Goal: Transaction & Acquisition: Register for event/course

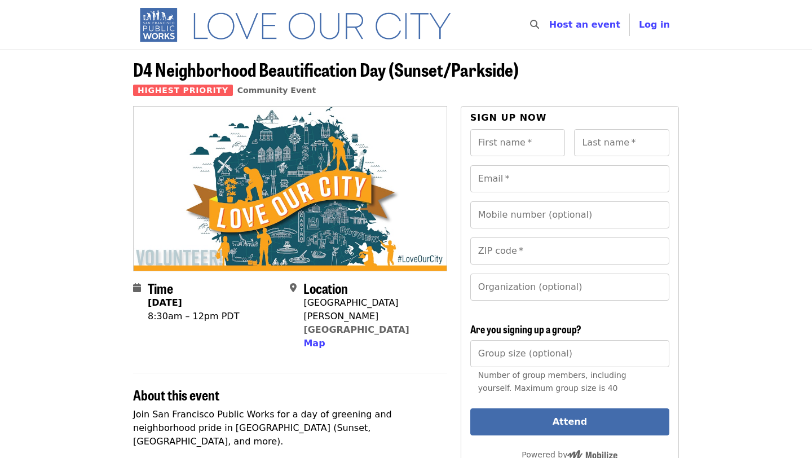
scroll to position [214, 0]
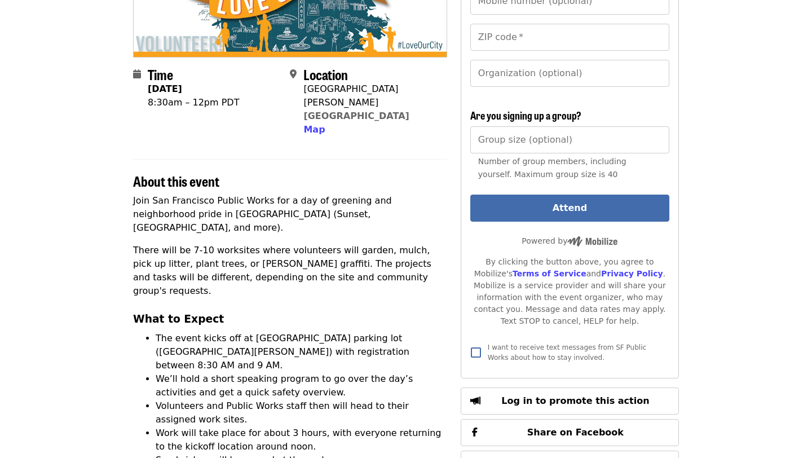
click at [283, 244] on p "There will be 7-10 worksites where volunteers will garden, mulch, pick up litte…" at bounding box center [290, 271] width 314 height 54
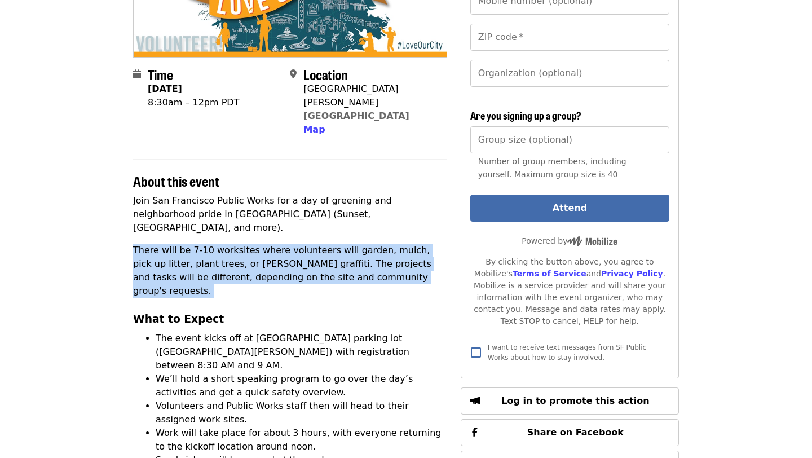
click at [283, 244] on p "There will be 7-10 worksites where volunteers will garden, mulch, pick up litte…" at bounding box center [290, 271] width 314 height 54
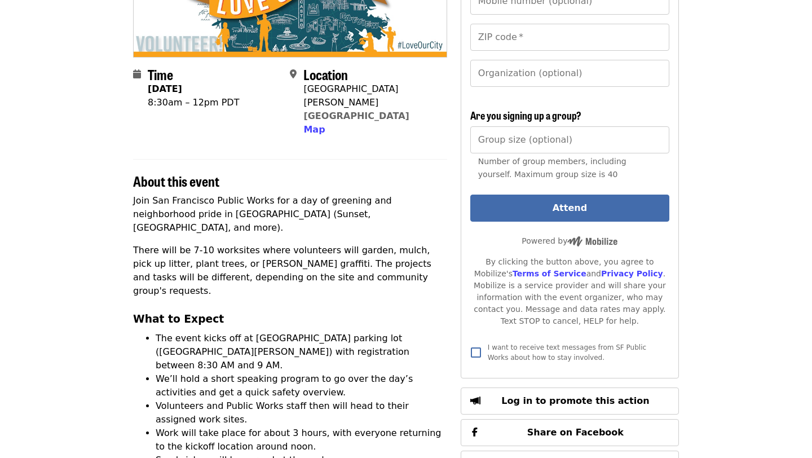
click at [283, 244] on p "There will be 7-10 worksites where volunteers will garden, mulch, pick up litte…" at bounding box center [290, 271] width 314 height 54
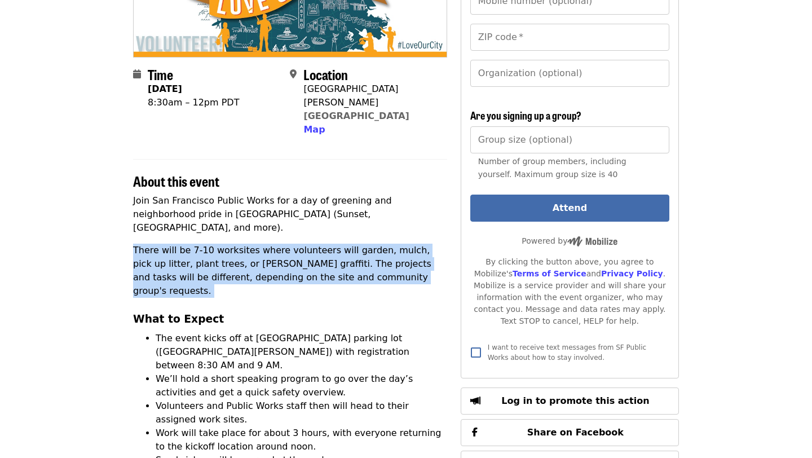
click at [283, 244] on p "There will be 7-10 worksites where volunteers will garden, mulch, pick up litte…" at bounding box center [290, 271] width 314 height 54
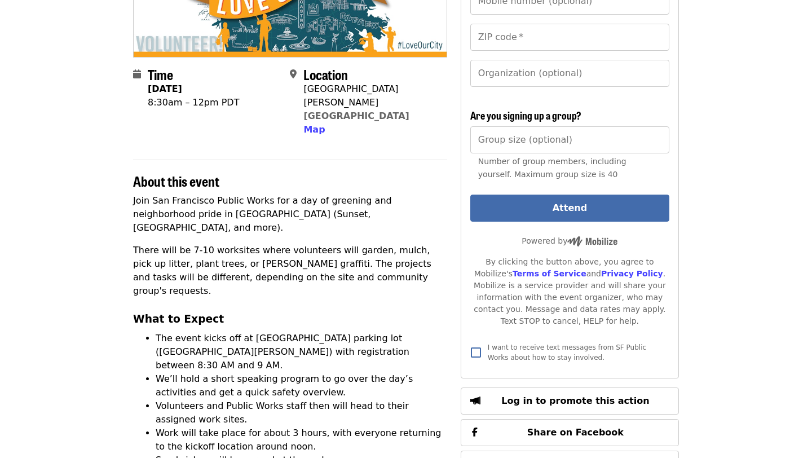
click at [283, 244] on p "There will be 7-10 worksites where volunteers will garden, mulch, pick up litte…" at bounding box center [290, 271] width 314 height 54
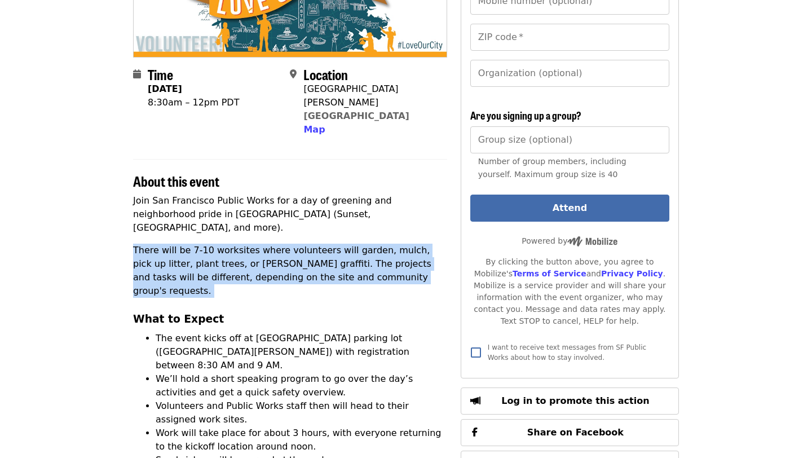
click at [283, 244] on p "There will be 7-10 worksites where volunteers will garden, mulch, pick up litte…" at bounding box center [290, 271] width 314 height 54
click at [298, 244] on p "There will be 7-10 worksites where volunteers will garden, mulch, pick up litte…" at bounding box center [290, 271] width 314 height 54
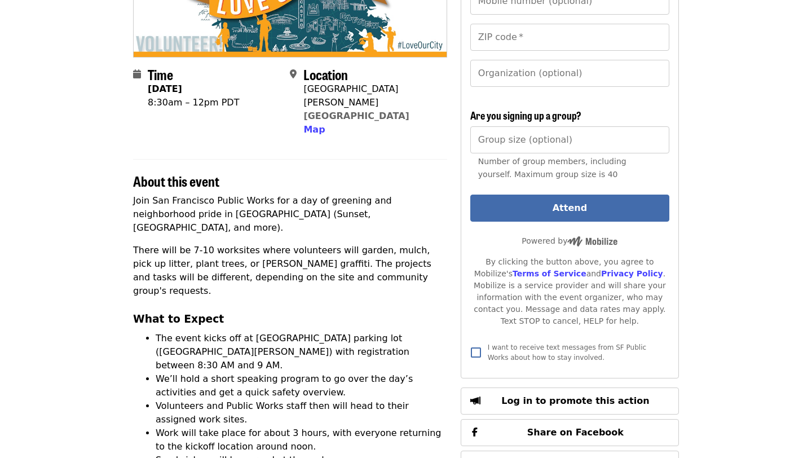
click at [298, 244] on p "There will be 7-10 worksites where volunteers will garden, mulch, pick up litte…" at bounding box center [290, 271] width 314 height 54
click at [298, 249] on p "There will be 7-10 worksites where volunteers will garden, mulch, pick up litte…" at bounding box center [290, 271] width 314 height 54
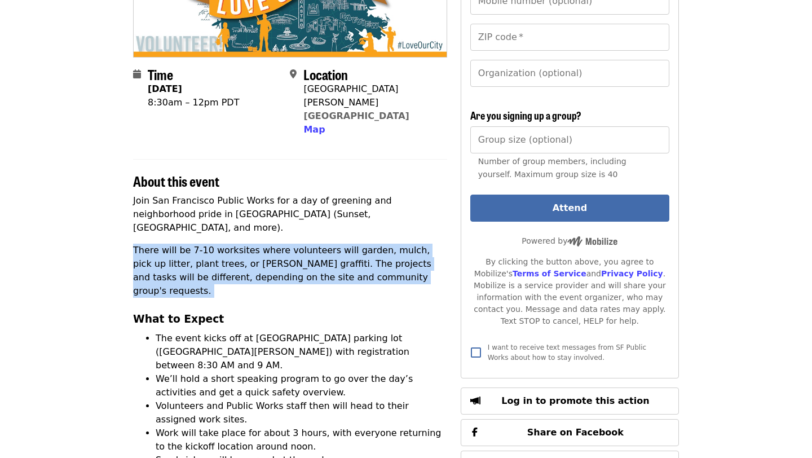
click at [289, 311] on h3 "What to Expect" at bounding box center [290, 319] width 314 height 16
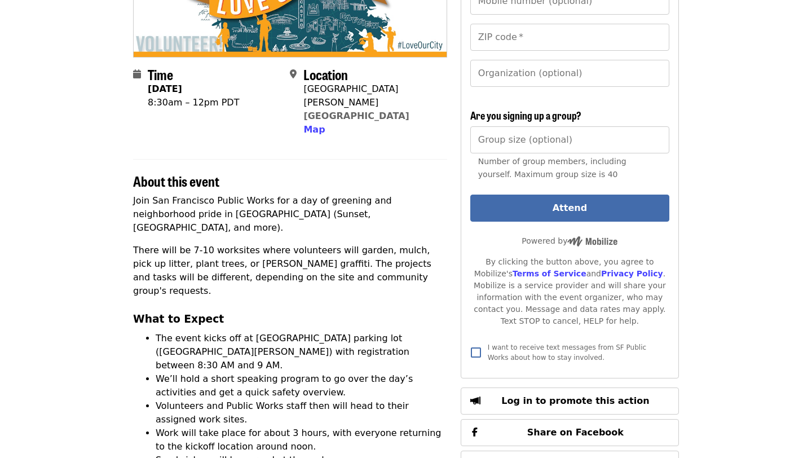
click at [289, 311] on h3 "What to Expect" at bounding box center [290, 319] width 314 height 16
click at [289, 332] on li "The event kicks off at [GEOGRAPHIC_DATA] parking lot ([GEOGRAPHIC_DATA][PERSON_…" at bounding box center [302, 352] width 292 height 41
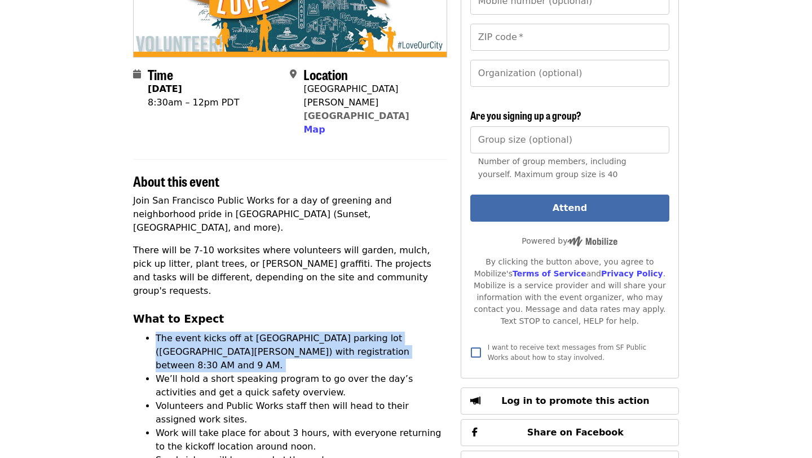
click at [289, 332] on li "The event kicks off at [GEOGRAPHIC_DATA] parking lot ([GEOGRAPHIC_DATA][PERSON_…" at bounding box center [302, 352] width 292 height 41
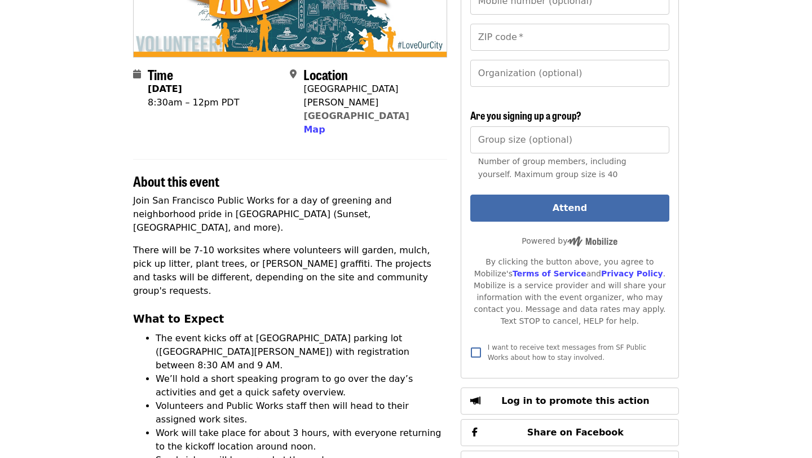
click at [289, 332] on li "The event kicks off at [GEOGRAPHIC_DATA] parking lot ([GEOGRAPHIC_DATA][PERSON_…" at bounding box center [302, 352] width 292 height 41
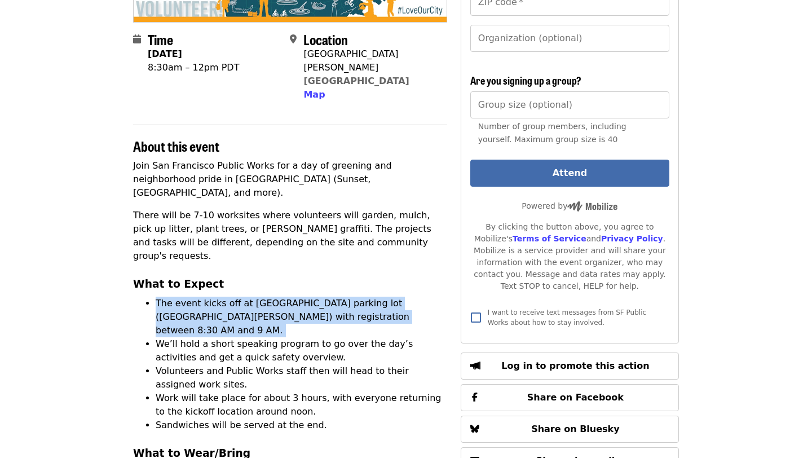
scroll to position [249, 0]
click at [289, 337] on li "We’ll hold a short speaking program to go over the day’s activities and get a q…" at bounding box center [302, 350] width 292 height 27
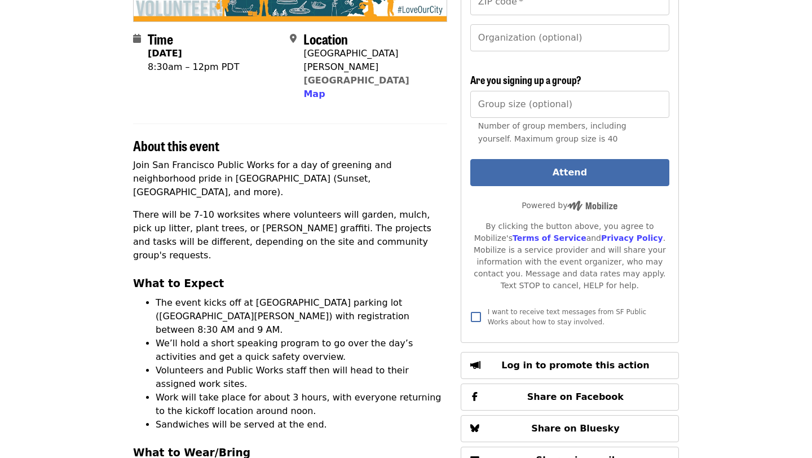
click at [289, 337] on li "We’ll hold a short speaking program to go over the day’s activities and get a q…" at bounding box center [302, 350] width 292 height 27
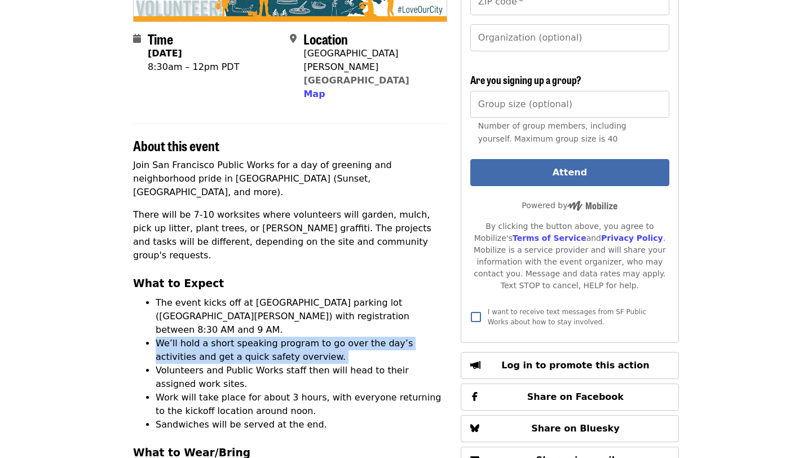
scroll to position [277, 0]
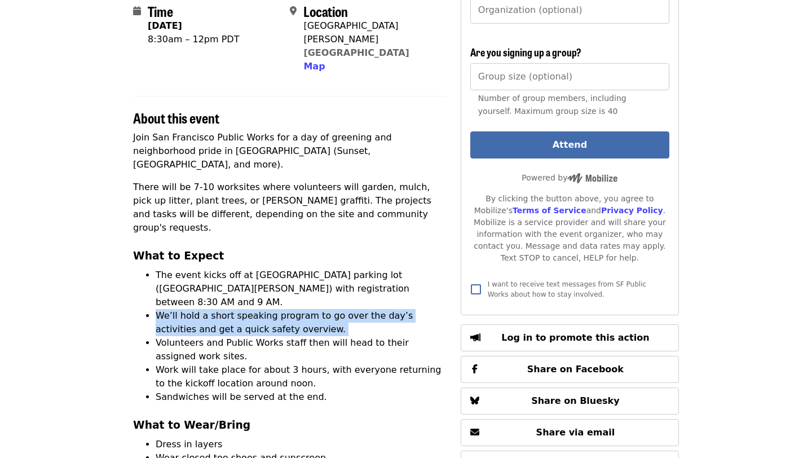
click at [289, 336] on li "Volunteers and Public Works staff then will head to their assigned work sites." at bounding box center [302, 349] width 292 height 27
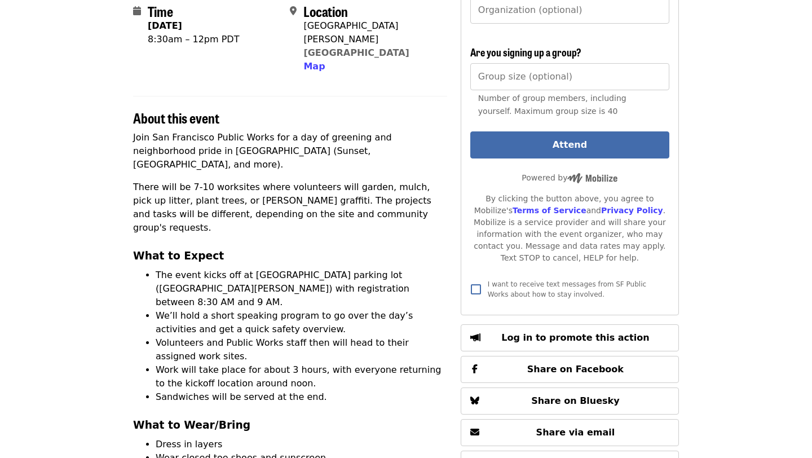
click at [289, 336] on li "Volunteers and Public Works staff then will head to their assigned work sites." at bounding box center [302, 349] width 292 height 27
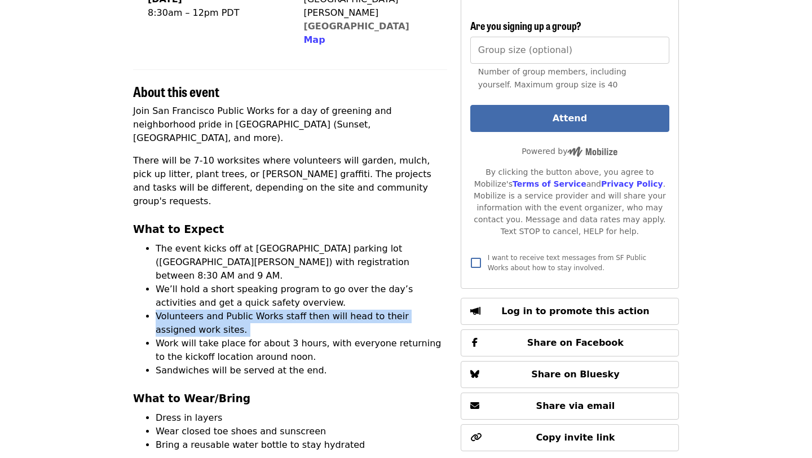
scroll to position [305, 0]
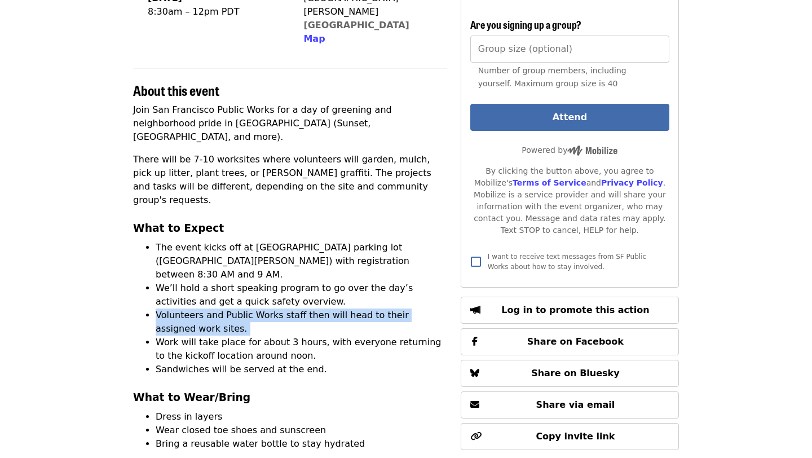
click at [289, 336] on li "Work will take place for about 3 hours, with everyone returning to the kickoff …" at bounding box center [302, 349] width 292 height 27
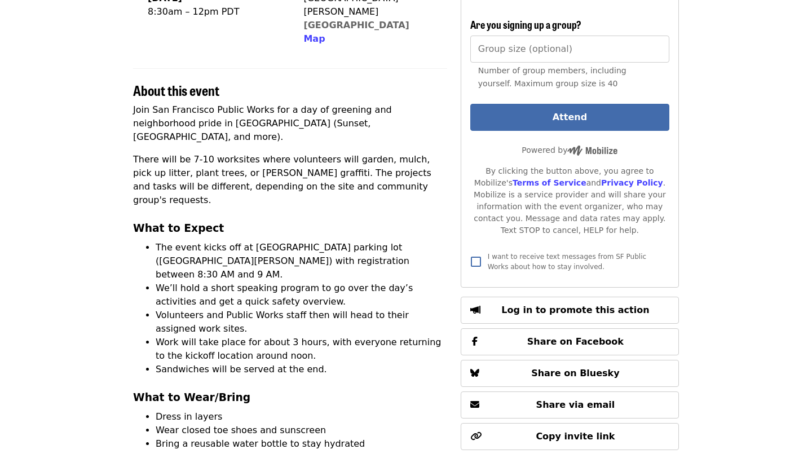
click at [289, 336] on li "Work will take place for about 3 hours, with everyone returning to the kickoff …" at bounding box center [302, 349] width 292 height 27
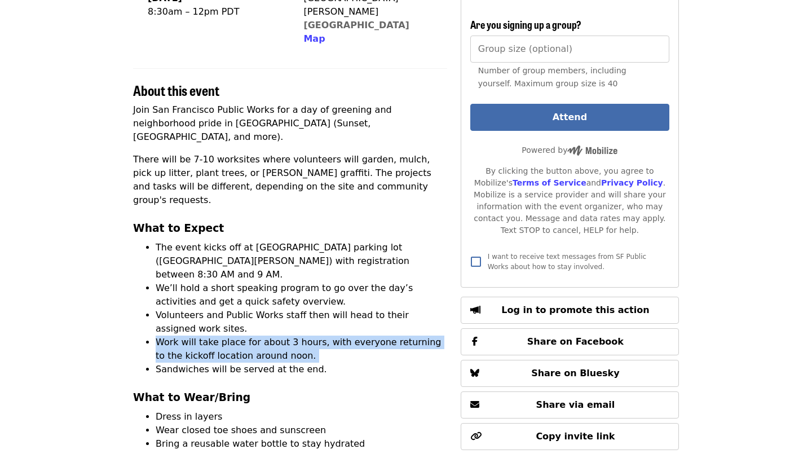
click at [288, 336] on li "Work will take place for about 3 hours, with everyone returning to the kickoff …" at bounding box center [302, 349] width 292 height 27
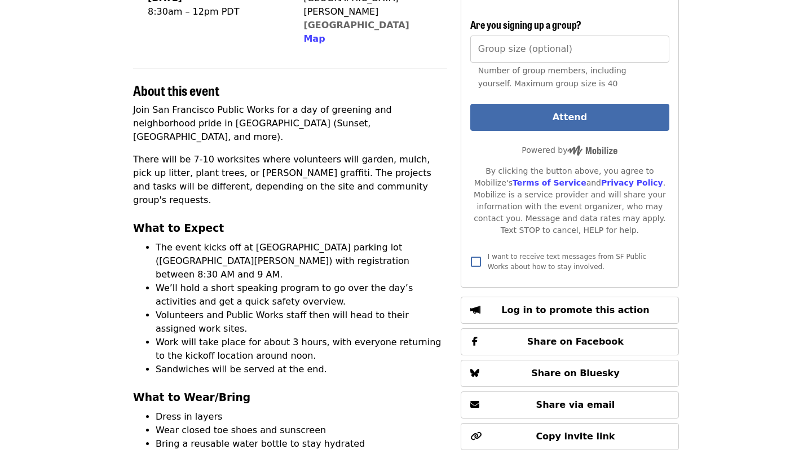
click at [288, 336] on li "Work will take place for about 3 hours, with everyone returning to the kickoff …" at bounding box center [302, 349] width 292 height 27
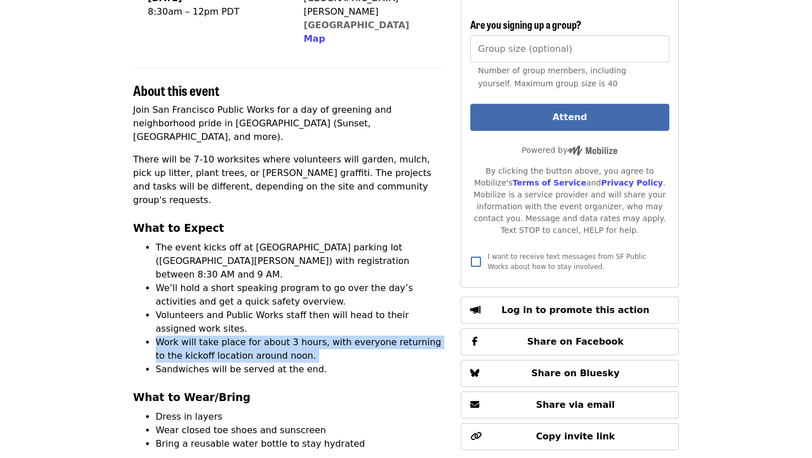
scroll to position [328, 0]
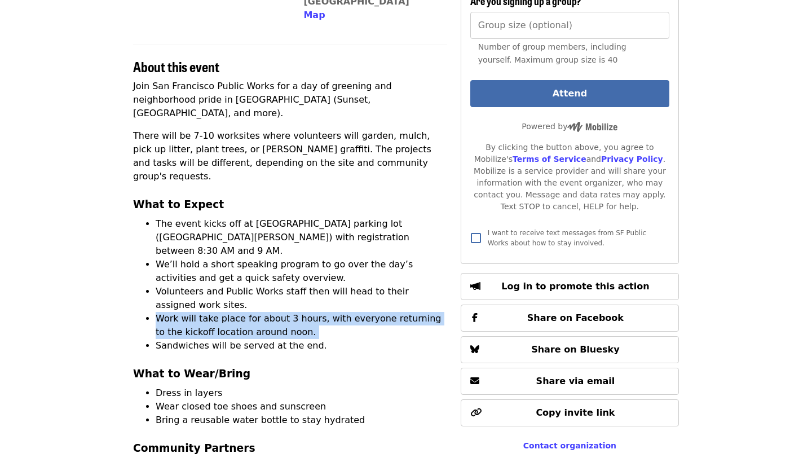
click at [288, 339] on li "Sandwiches will be served at the end." at bounding box center [302, 346] width 292 height 14
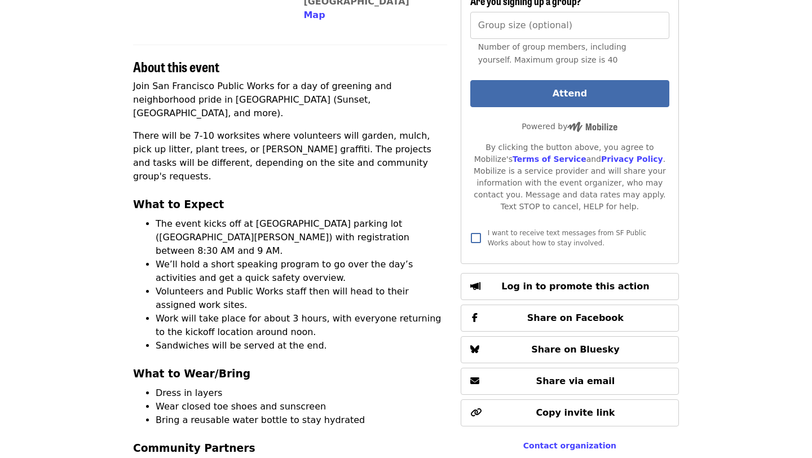
click at [288, 339] on li "Sandwiches will be served at the end." at bounding box center [302, 346] width 292 height 14
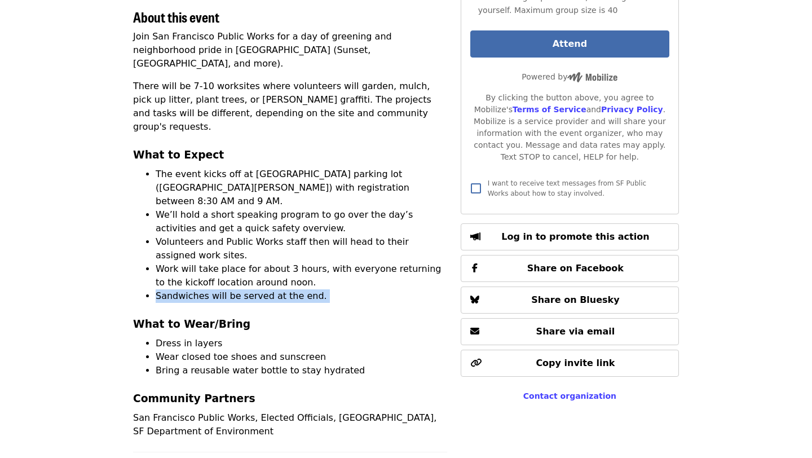
click at [288, 337] on li "Dress in layers" at bounding box center [302, 344] width 292 height 14
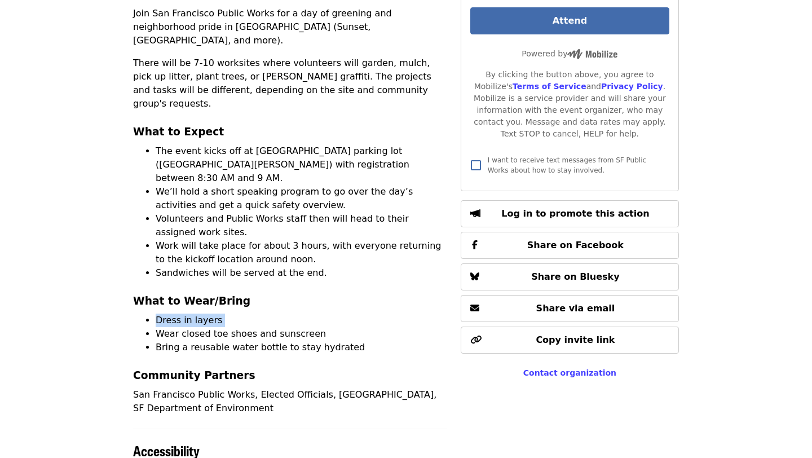
click at [288, 341] on li "Bring a reusable water bottle to stay hydrated" at bounding box center [302, 348] width 292 height 14
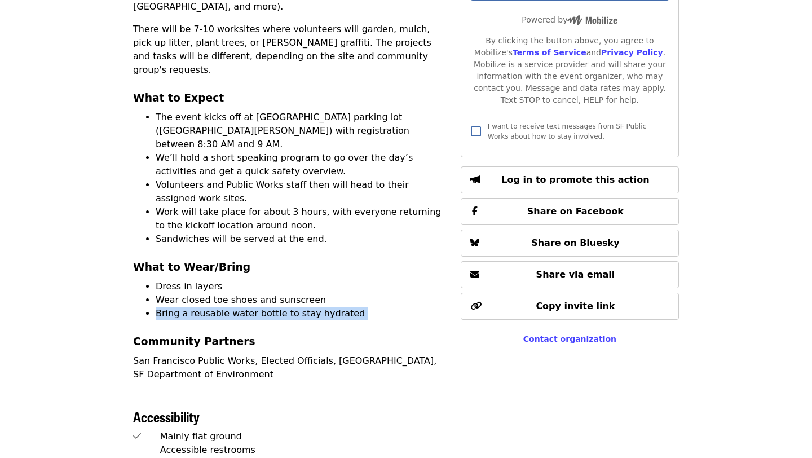
scroll to position [435, 0]
click at [288, 333] on h3 "Community Partners" at bounding box center [290, 341] width 314 height 16
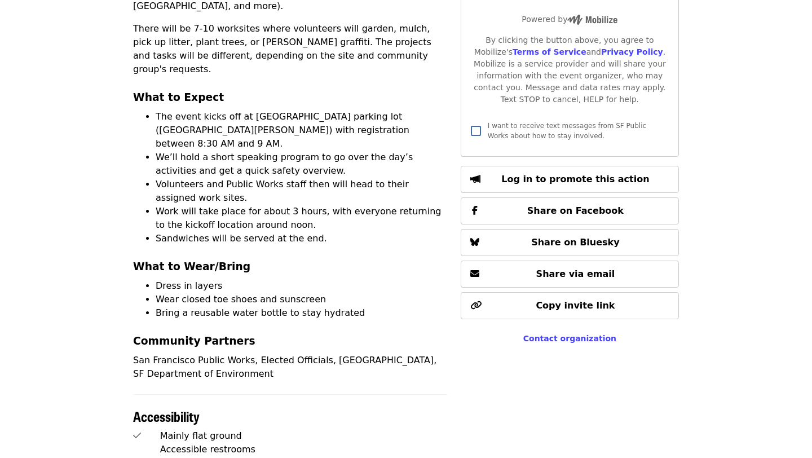
click at [288, 333] on h3 "Community Partners" at bounding box center [290, 341] width 314 height 16
click at [288, 354] on p "San Francisco Public Works, Elected Officials, [GEOGRAPHIC_DATA], SF Department…" at bounding box center [290, 367] width 314 height 27
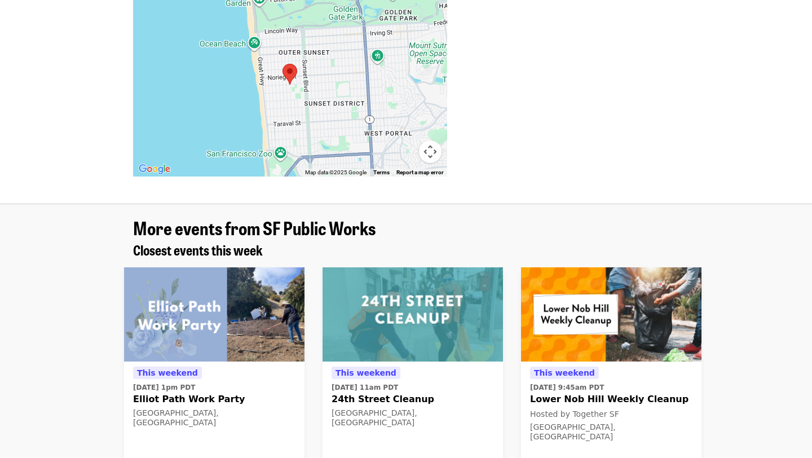
scroll to position [1083, 0]
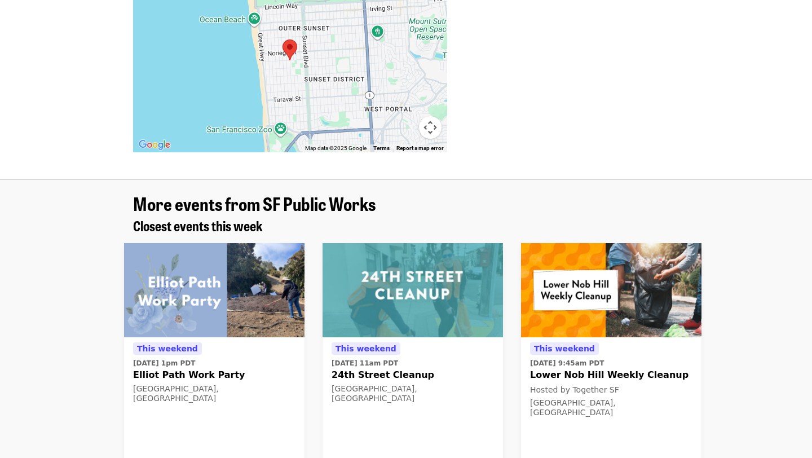
click at [311, 234] on div "This weekend [DATE] 1pm PDT Elliot Path Work Party [GEOGRAPHIC_DATA], [GEOGRAPH…" at bounding box center [214, 370] width 199 height 272
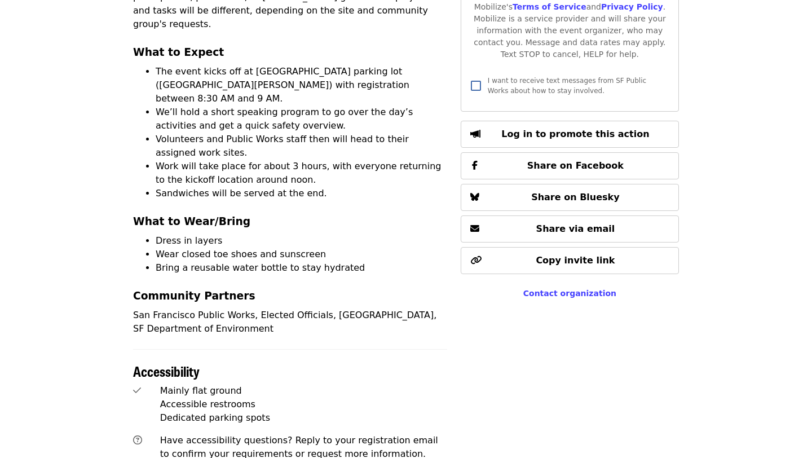
scroll to position [0, 0]
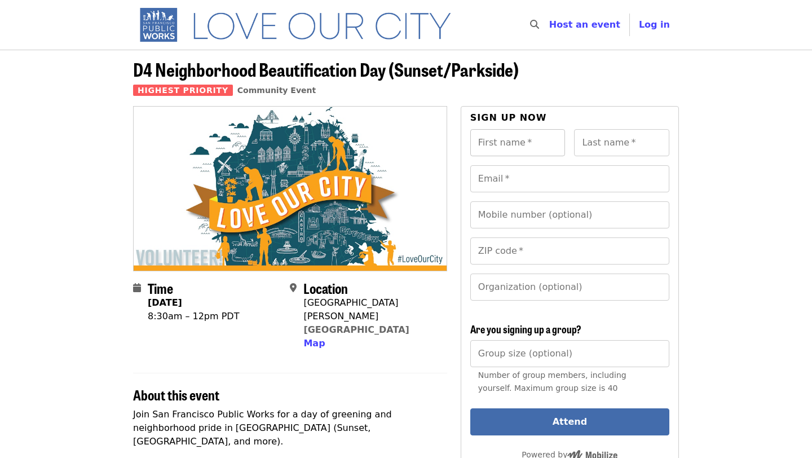
click at [523, 149] on div "First name   * First name *" at bounding box center [517, 142] width 95 height 27
type input "****"
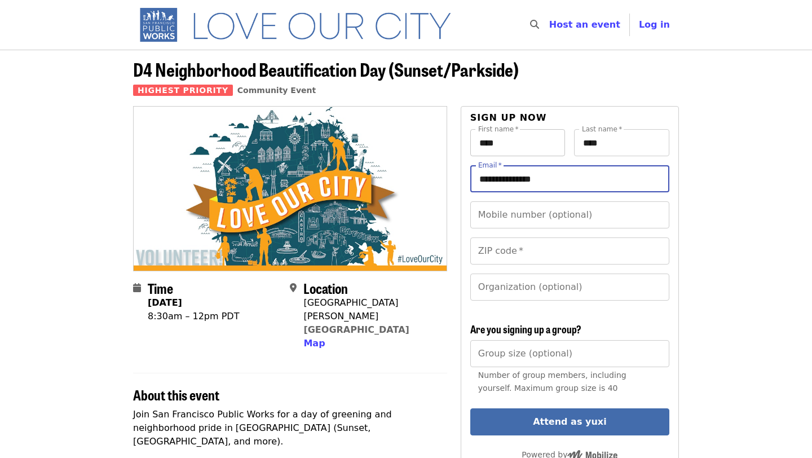
type input "**********"
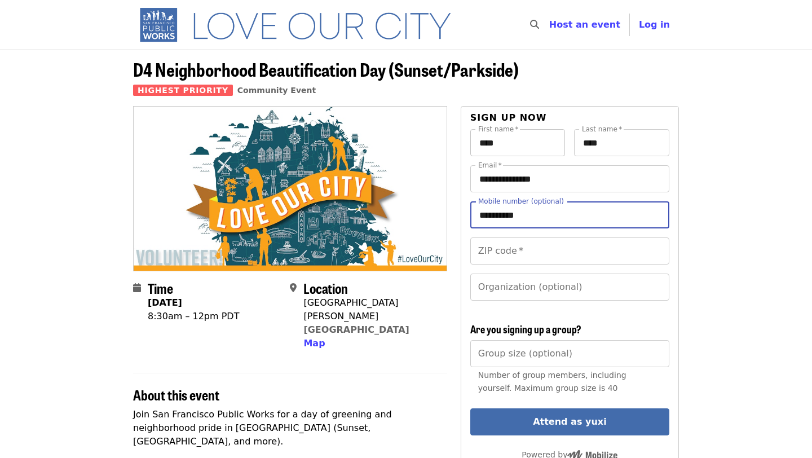
type input "**********"
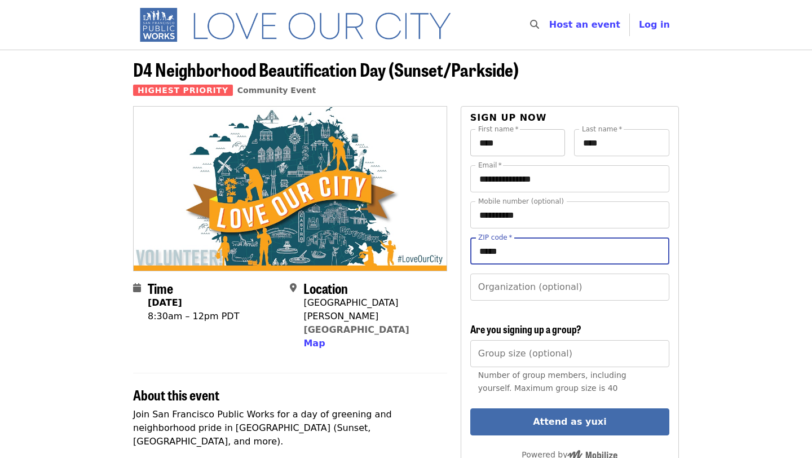
type input "*****"
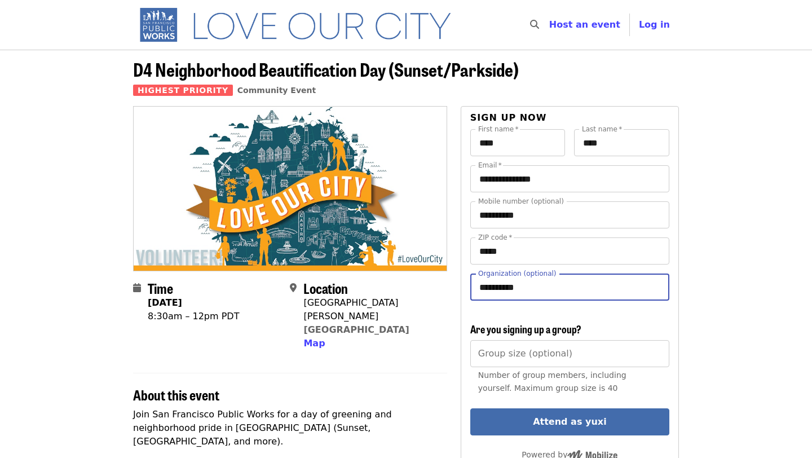
click at [470, 408] on button "Attend as yuxi" at bounding box center [569, 421] width 199 height 27
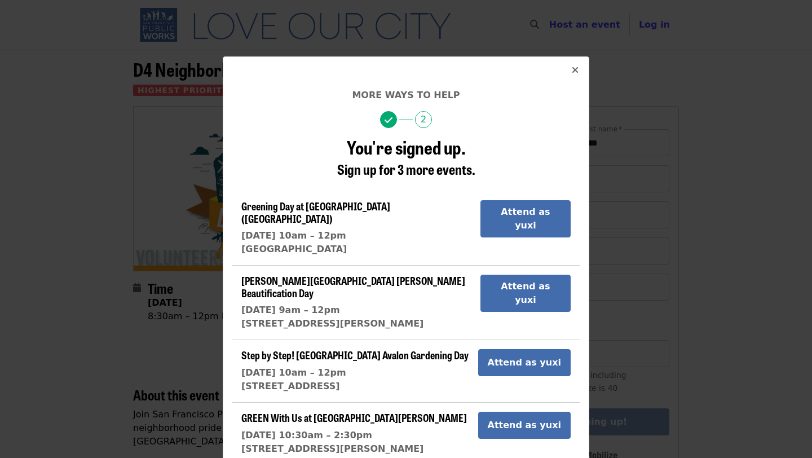
scroll to position [124, 0]
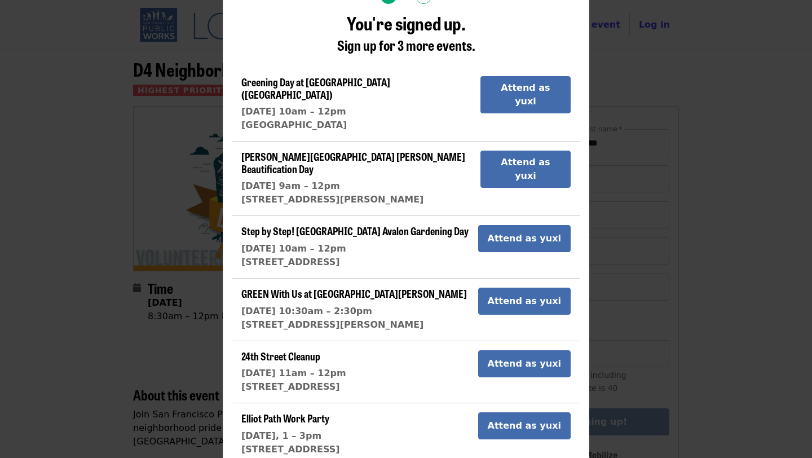
click at [660, 83] on div "More ways to help 2 You're signed up. Sign up for 3 more events. Greening Day a…" at bounding box center [406, 229] width 812 height 458
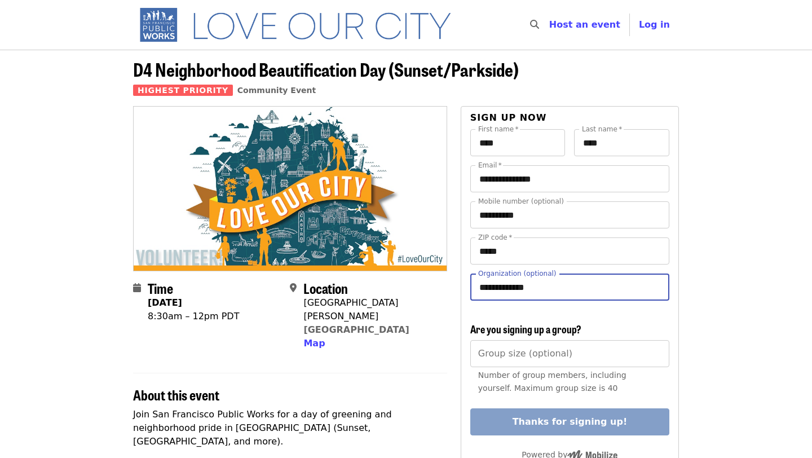
click at [577, 293] on input "**********" at bounding box center [569, 287] width 199 height 27
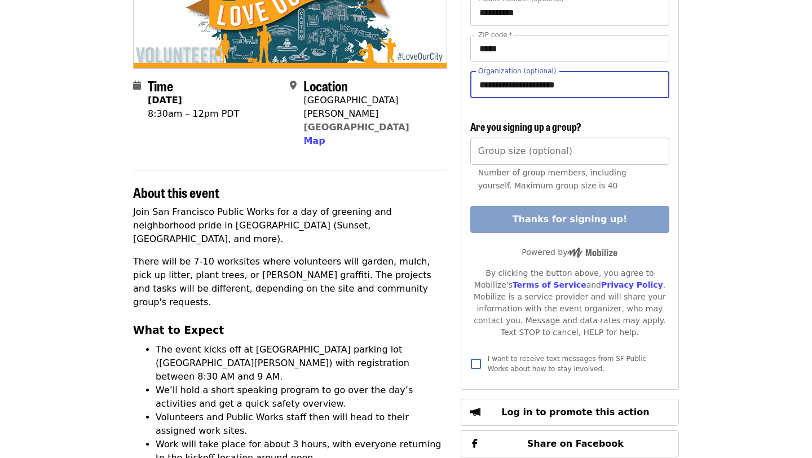
scroll to position [200, 0]
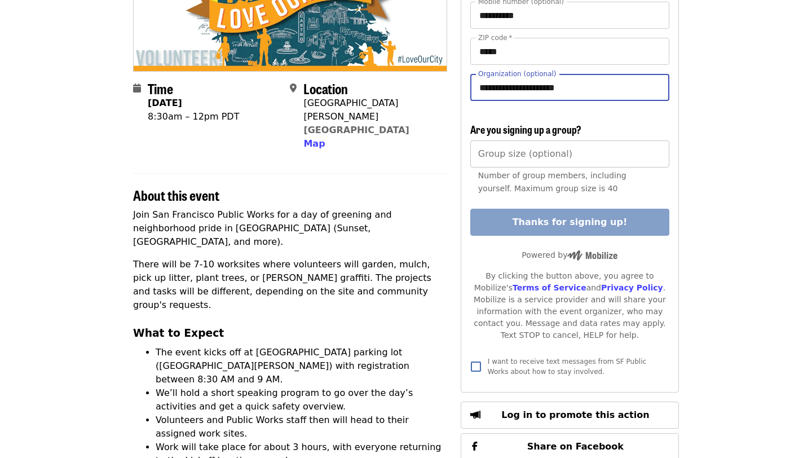
type input "**********"
